Goal: Task Accomplishment & Management: Use online tool/utility

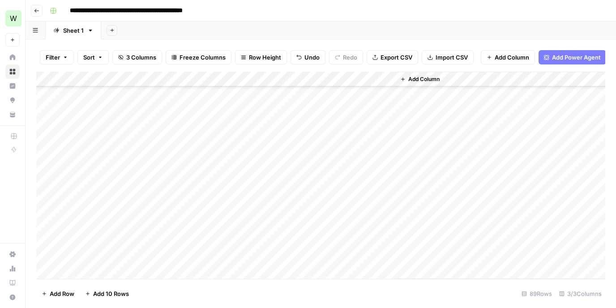
scroll to position [1176, 0]
click at [337, 242] on div "Add Column" at bounding box center [320, 175] width 569 height 207
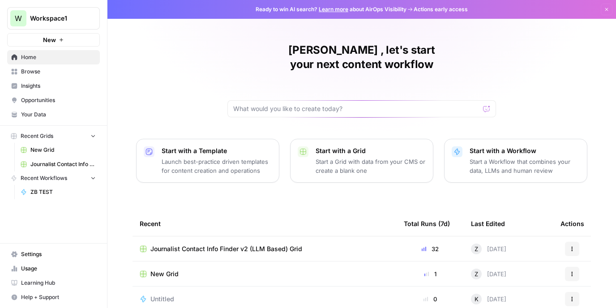
click at [50, 188] on span "ZB TEST" at bounding box center [62, 192] width 65 height 8
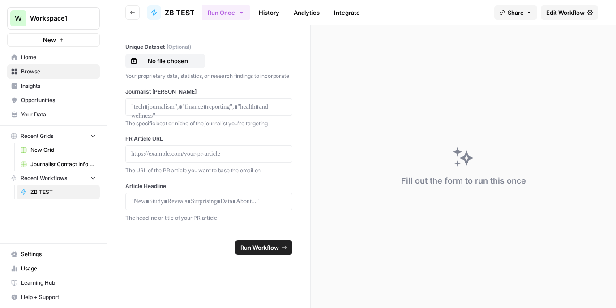
click at [557, 11] on span "Edit Workflow" at bounding box center [565, 12] width 38 height 9
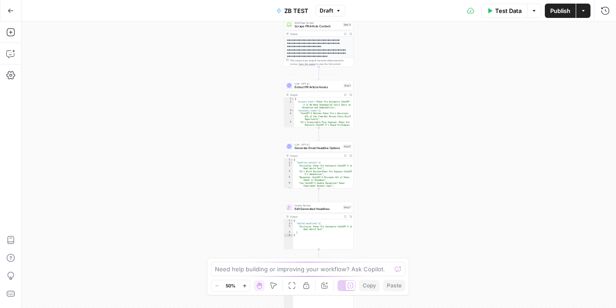
click at [342, 271] on div "Show/Hide Test Outputs H" at bounding box center [346, 267] width 77 height 9
click at [345, 283] on div at bounding box center [346, 285] width 18 height 11
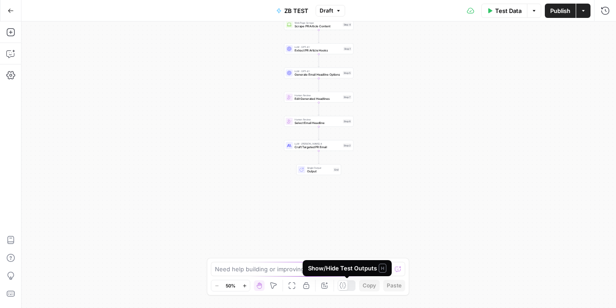
click at [347, 286] on div at bounding box center [342, 284] width 9 height 9
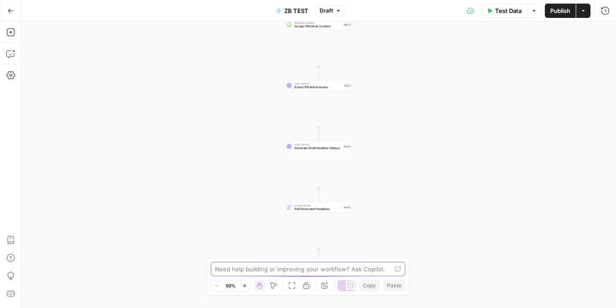
click at [314, 269] on textarea at bounding box center [303, 268] width 176 height 9
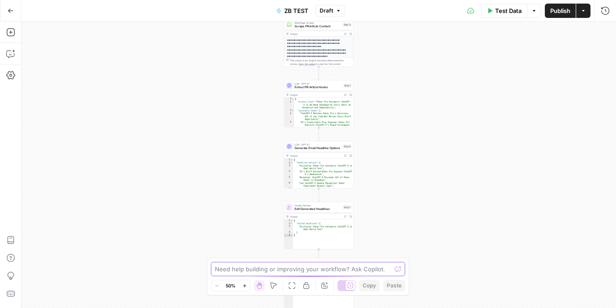
type textarea "H"
type textarea "A"
type textarea "a"
click at [316, 268] on textarea "At the start of the process you are" at bounding box center [299, 268] width 168 height 9
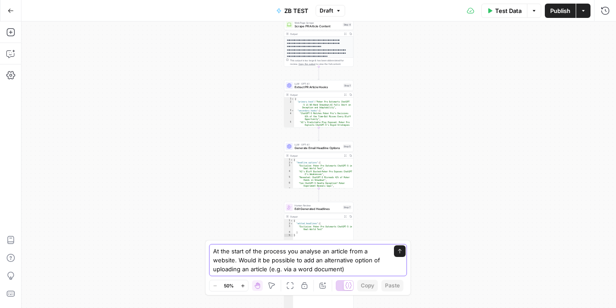
type textarea "At the start of the process you analyse an article from a website. Would it be …"
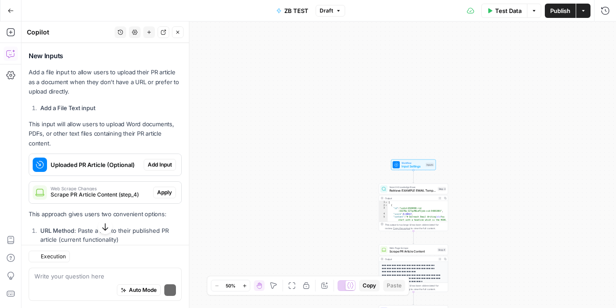
scroll to position [228, 0]
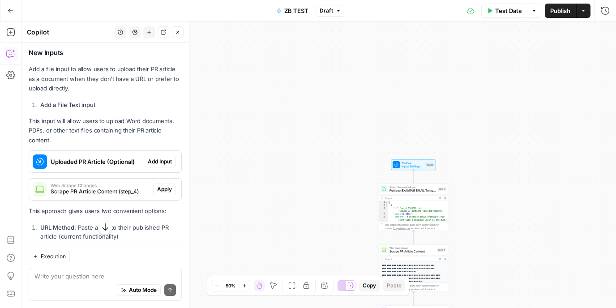
click at [158, 161] on span "Add Input" at bounding box center [160, 161] width 24 height 8
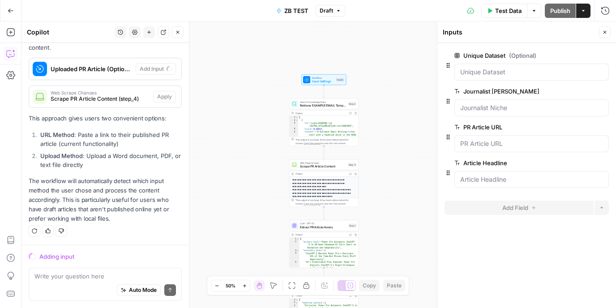
scroll to position [335, 0]
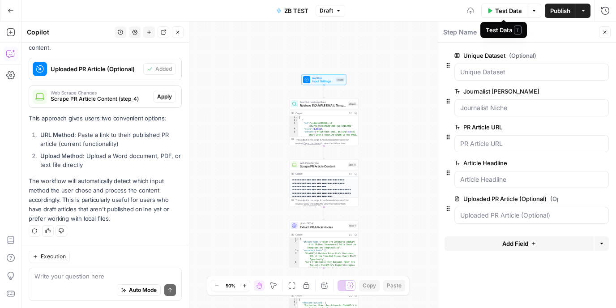
click at [498, 9] on span "Test Data" at bounding box center [508, 10] width 26 height 9
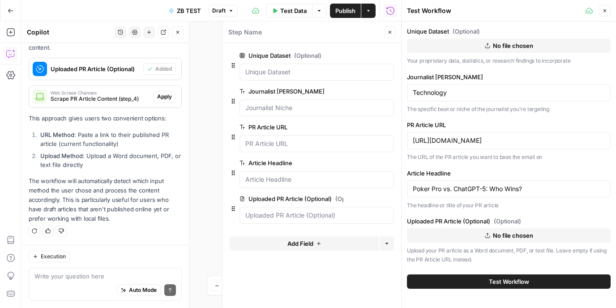
click at [452, 236] on button "No file chosen" at bounding box center [509, 235] width 204 height 14
click at [74, 276] on textarea at bounding box center [104, 276] width 141 height 9
type textarea "h"
type textarea "There might not be a URL to give in this siutaiont"
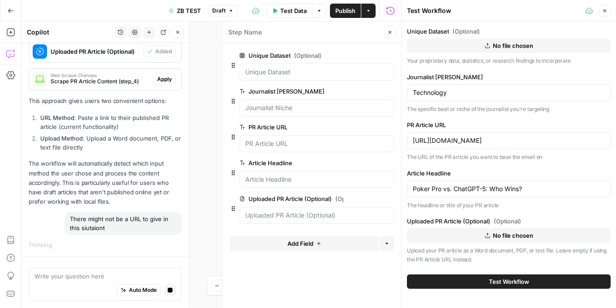
click at [166, 82] on span "Apply" at bounding box center [164, 79] width 15 height 8
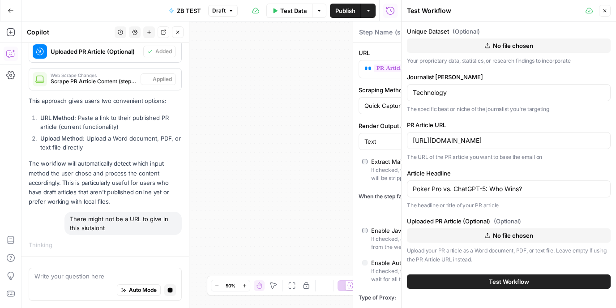
type textarea "Scrape PR Article Content"
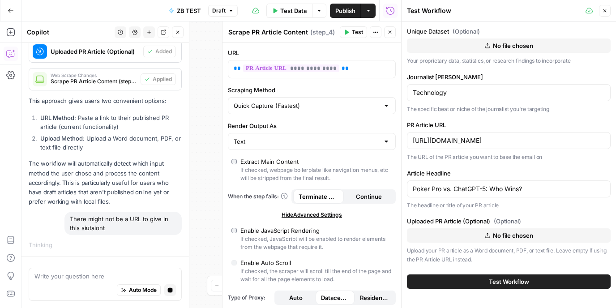
click at [606, 6] on button "Close" at bounding box center [605, 11] width 12 height 12
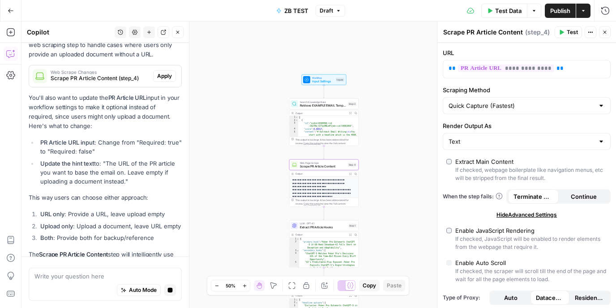
scroll to position [596, 0]
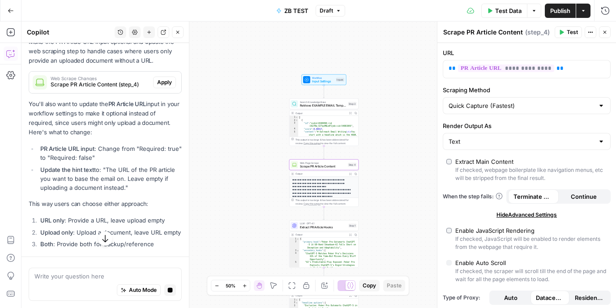
click at [169, 83] on span "Apply" at bounding box center [164, 82] width 15 height 8
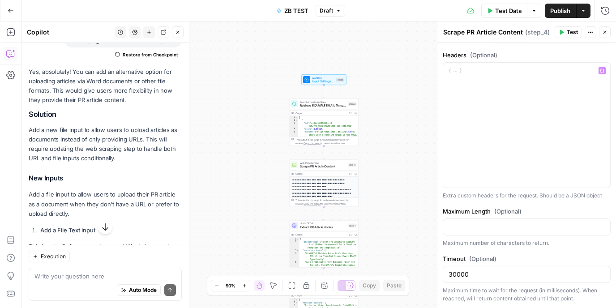
scroll to position [0, 0]
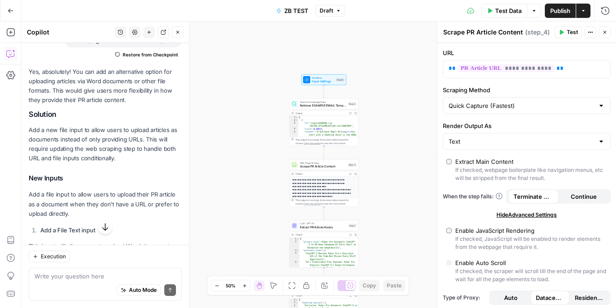
click at [505, 14] on span "Test Data" at bounding box center [508, 10] width 26 height 9
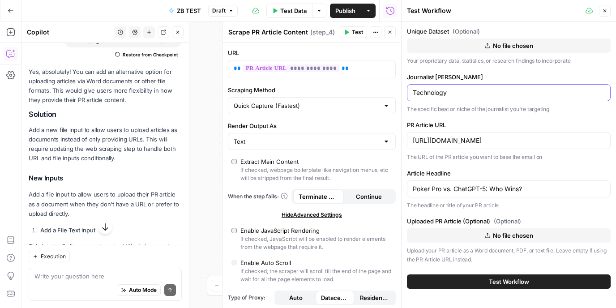
click at [457, 89] on input "Technology" at bounding box center [508, 92] width 192 height 9
click at [467, 240] on button "No file chosen" at bounding box center [509, 235] width 204 height 14
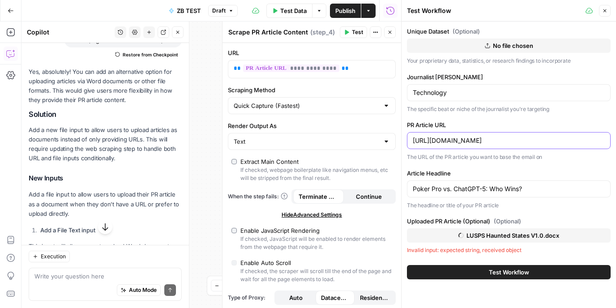
click at [443, 138] on input "[URL][DOMAIN_NAME]" at bounding box center [508, 140] width 192 height 9
click at [431, 189] on input "Poker Pro vs. ChatGPT-5: Who Wins?" at bounding box center [508, 188] width 192 height 9
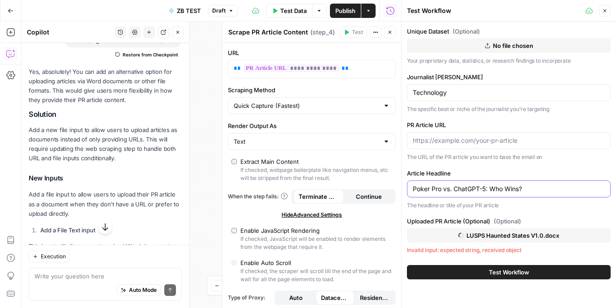
click at [431, 189] on input "Poker Pro vs. ChatGPT-5: Who Wins?" at bounding box center [508, 188] width 192 height 9
click at [427, 124] on label "PR Article URL" at bounding box center [509, 124] width 204 height 9
click at [427, 88] on input "Technology" at bounding box center [508, 92] width 192 height 9
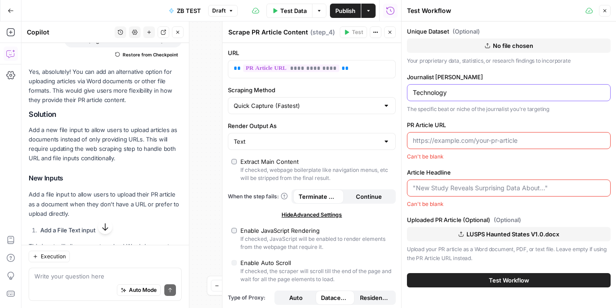
click at [427, 88] on input "Technology" at bounding box center [508, 92] width 192 height 9
type input "N"
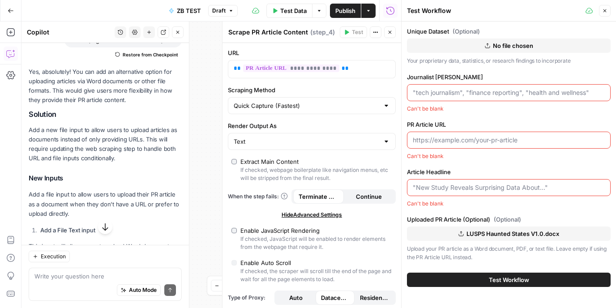
type input "J"
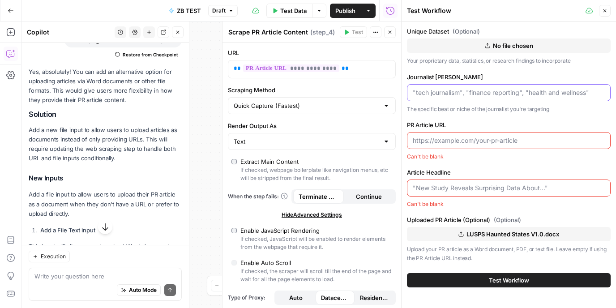
type input "N"
type input "State: [US_STATE]"
click at [454, 193] on div at bounding box center [509, 187] width 204 height 17
click at [459, 158] on div "Can't be blank" at bounding box center [509, 157] width 204 height 8
click at [456, 186] on input "Article Headline" at bounding box center [508, 187] width 192 height 9
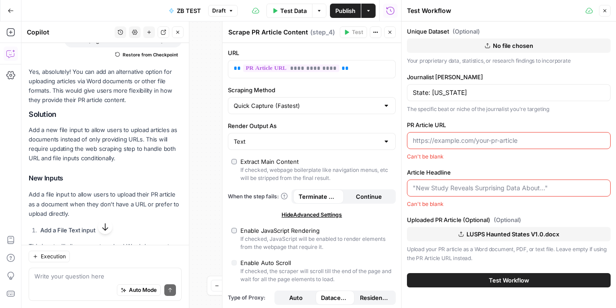
click at [451, 141] on input "PR Article URL" at bounding box center [508, 140] width 192 height 9
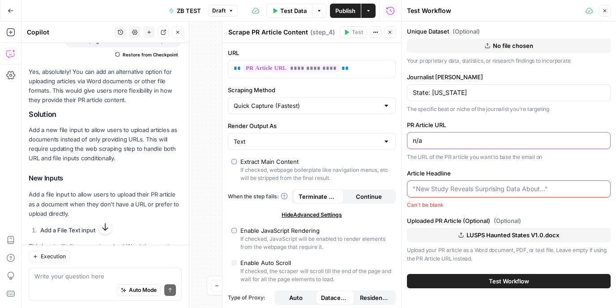
type input "n/a"
click at [464, 159] on p "The URL of the PR article you want to base the email on" at bounding box center [509, 157] width 204 height 9
click at [472, 192] on input "Article Headline" at bounding box center [508, 188] width 192 height 9
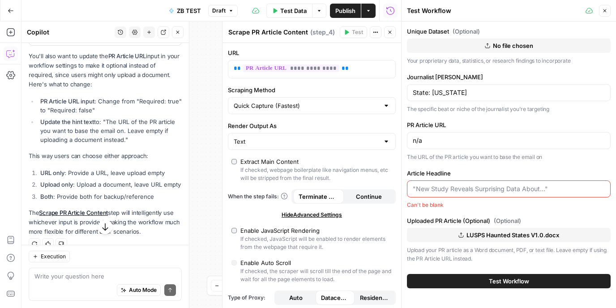
scroll to position [688, 0]
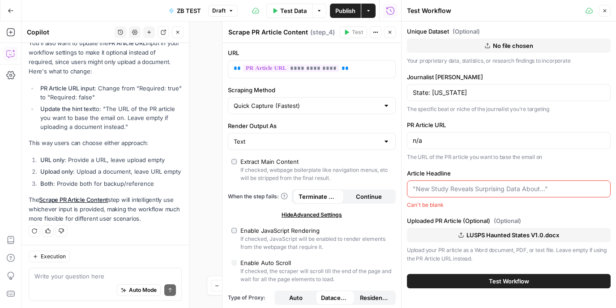
click at [86, 263] on div "Execution Write your question here Auto Mode Send" at bounding box center [104, 276] width 167 height 63
click at [75, 274] on textarea at bounding box center [104, 276] width 141 height 9
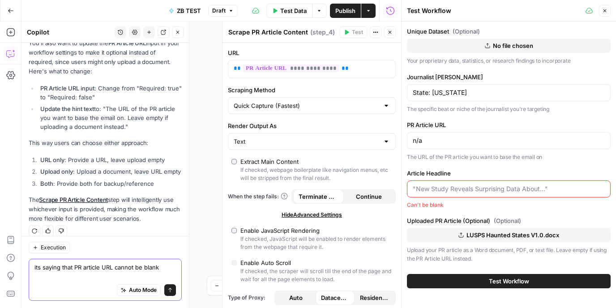
type textarea "its saying that PR article URL cannot be blank"
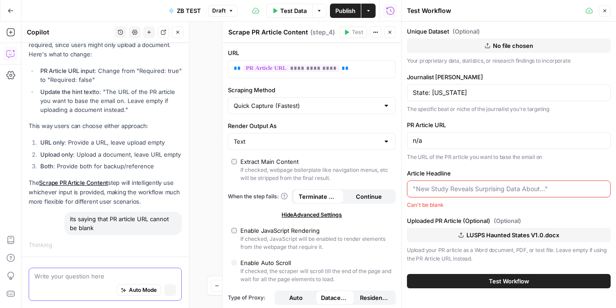
scroll to position [674, 0]
click at [603, 15] on button "Close" at bounding box center [605, 11] width 12 height 12
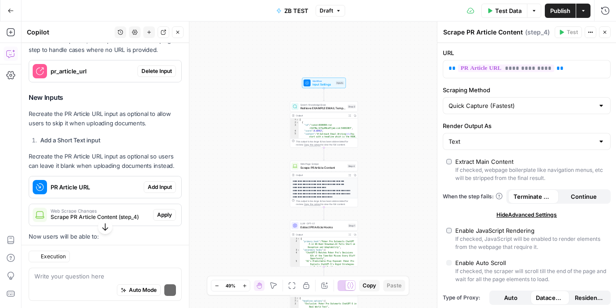
scroll to position [1010, 0]
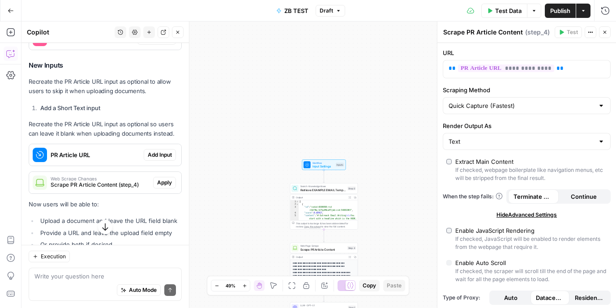
click at [161, 156] on span "Add Input" at bounding box center [160, 155] width 24 height 8
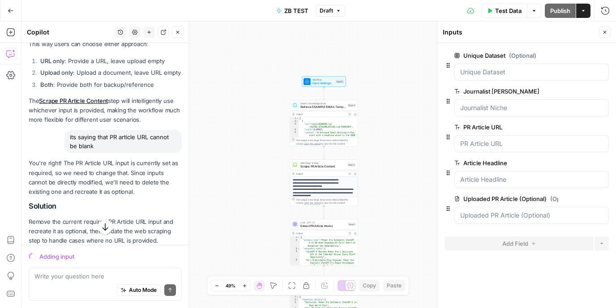
scroll to position [1033, 0]
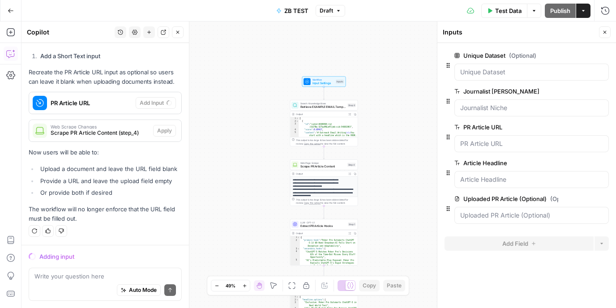
click at [202, 117] on div "Workflow Input Settings Inputs Search Knowledge Base Retrieve EXAMPLE EMAIL Tem…" at bounding box center [318, 164] width 594 height 286
click at [603, 37] on button "Close" at bounding box center [605, 32] width 12 height 12
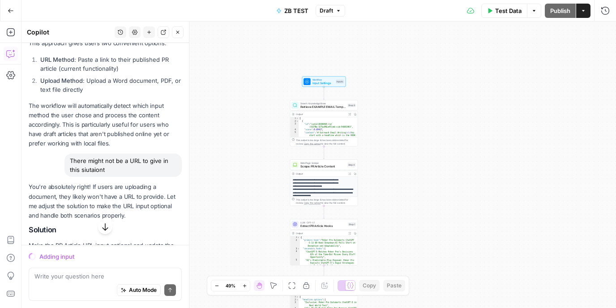
scroll to position [459, 0]
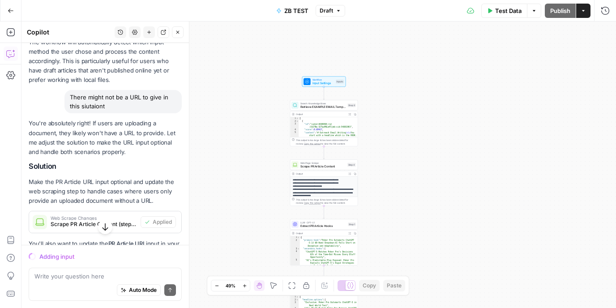
drag, startPoint x: 135, startPoint y: 129, endPoint x: 125, endPoint y: 187, distance: 58.6
click at [125, 187] on div "You're absolutely right! If users are uploading a document, they likely won't h…" at bounding box center [105, 271] width 153 height 305
click at [125, 187] on p "Make the PR Article URL input optional and update the web scraping step to hand…" at bounding box center [105, 191] width 153 height 28
drag, startPoint x: 125, startPoint y: 187, endPoint x: 132, endPoint y: 139, distance: 48.4
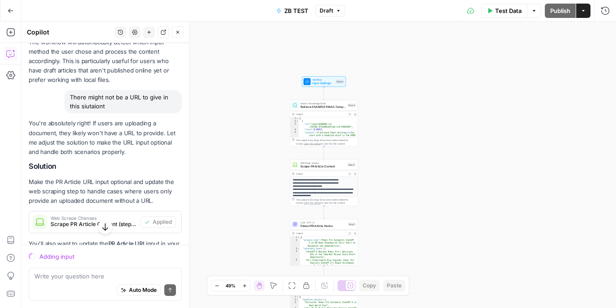
click at [132, 139] on div "You're absolutely right! If users are uploading a document, they likely won't h…" at bounding box center [105, 271] width 153 height 305
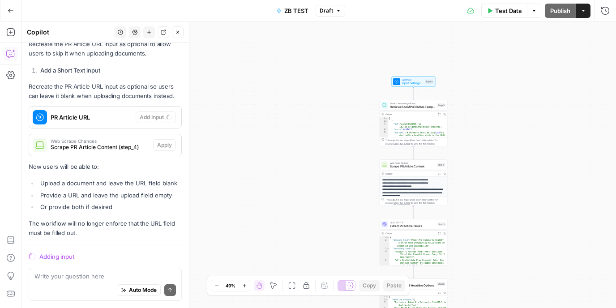
scroll to position [1033, 0]
